Goal: Navigation & Orientation: Understand site structure

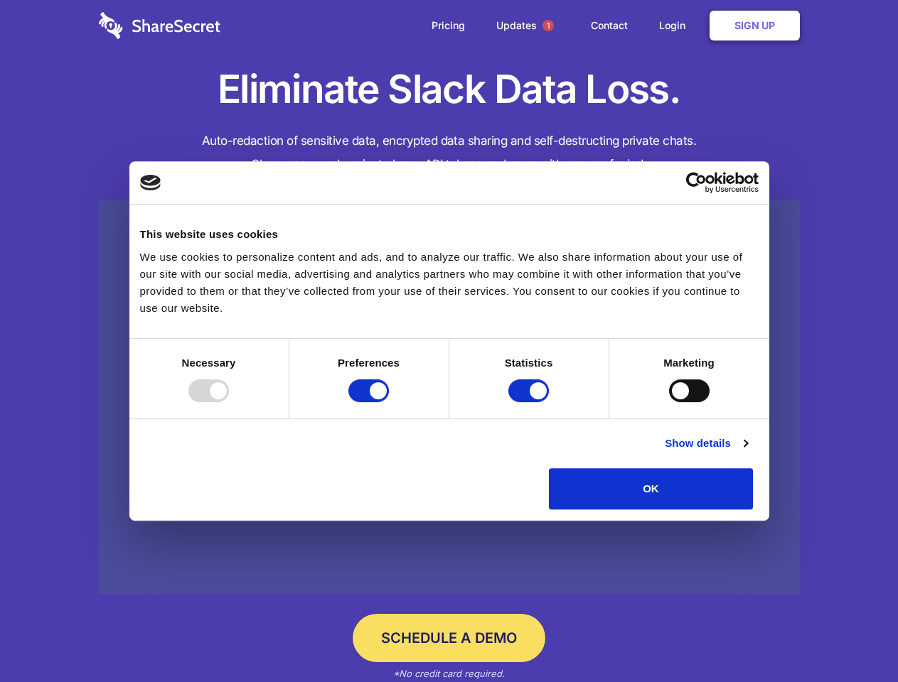
click at [229, 402] on div at bounding box center [208, 391] width 41 height 23
click at [389, 402] on input "Preferences" at bounding box center [368, 391] width 41 height 23
checkbox input "false"
click at [530, 402] on input "Statistics" at bounding box center [528, 391] width 41 height 23
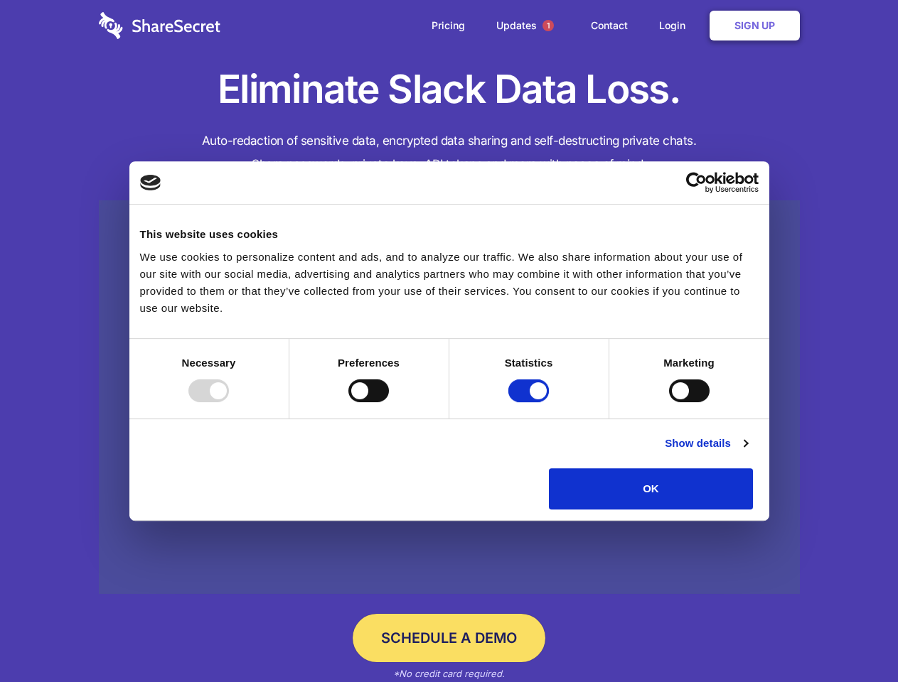
checkbox input "false"
click at [669, 402] on input "Marketing" at bounding box center [689, 391] width 41 height 23
checkbox input "true"
click at [747, 452] on link "Show details" at bounding box center [705, 443] width 82 height 17
